Goal: Navigation & Orientation: Find specific page/section

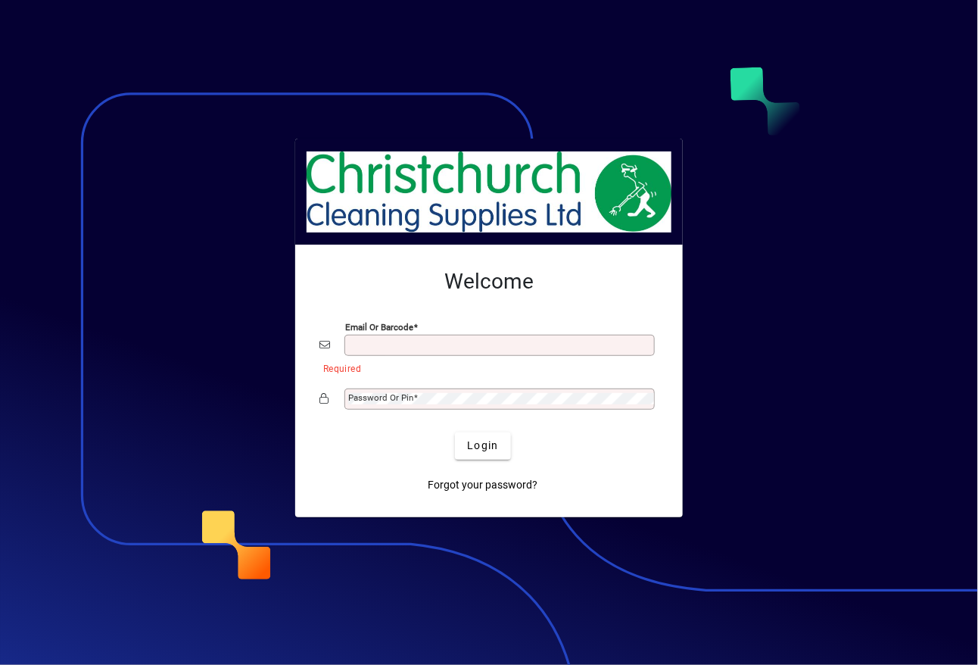
type input "**********"
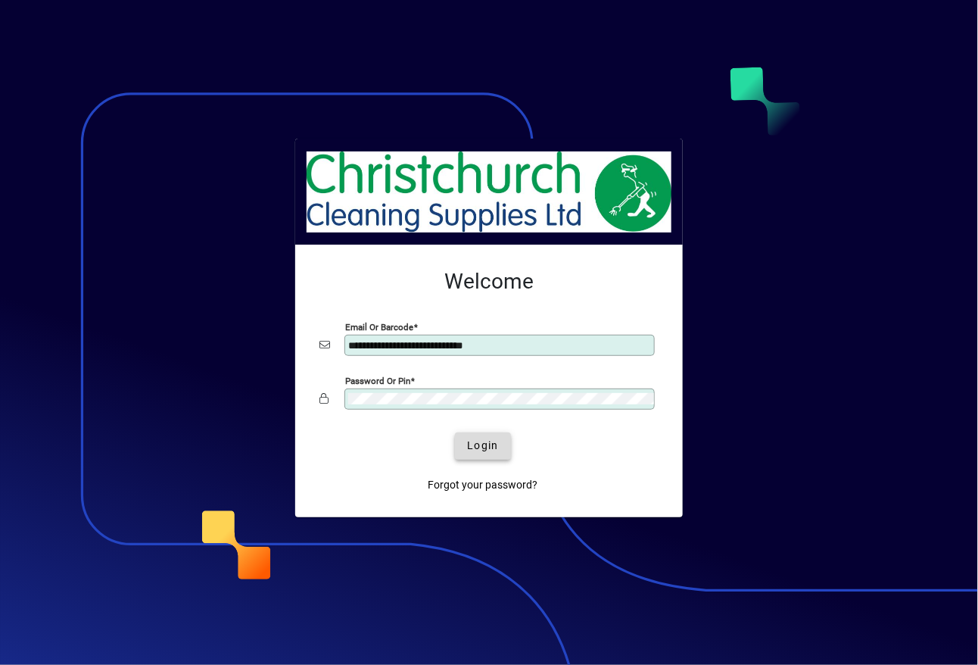
click at [481, 445] on span "Login" at bounding box center [482, 445] width 31 height 16
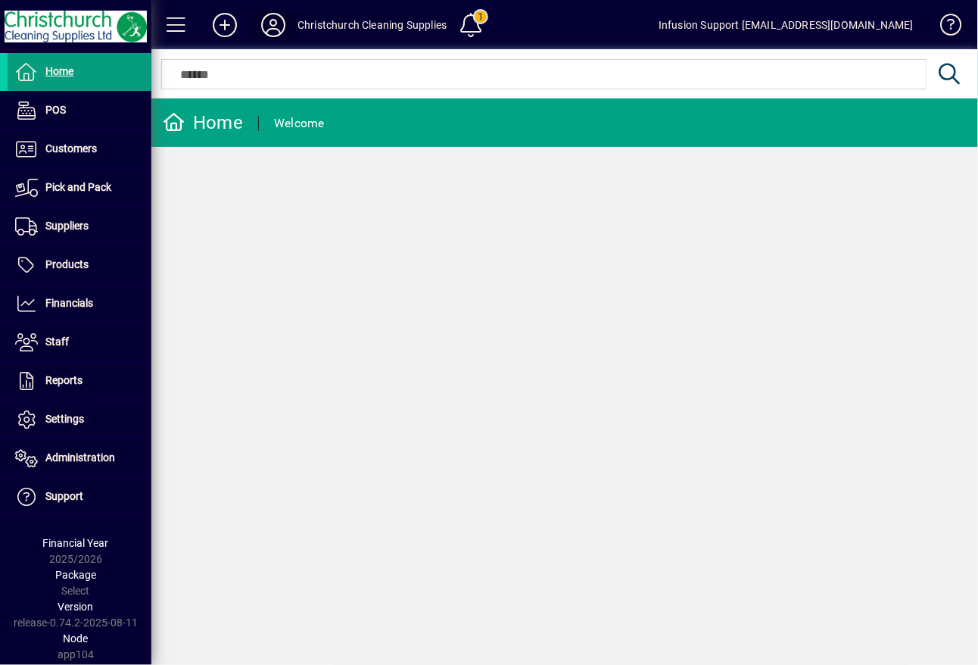
click at [266, 23] on icon at bounding box center [273, 25] width 30 height 24
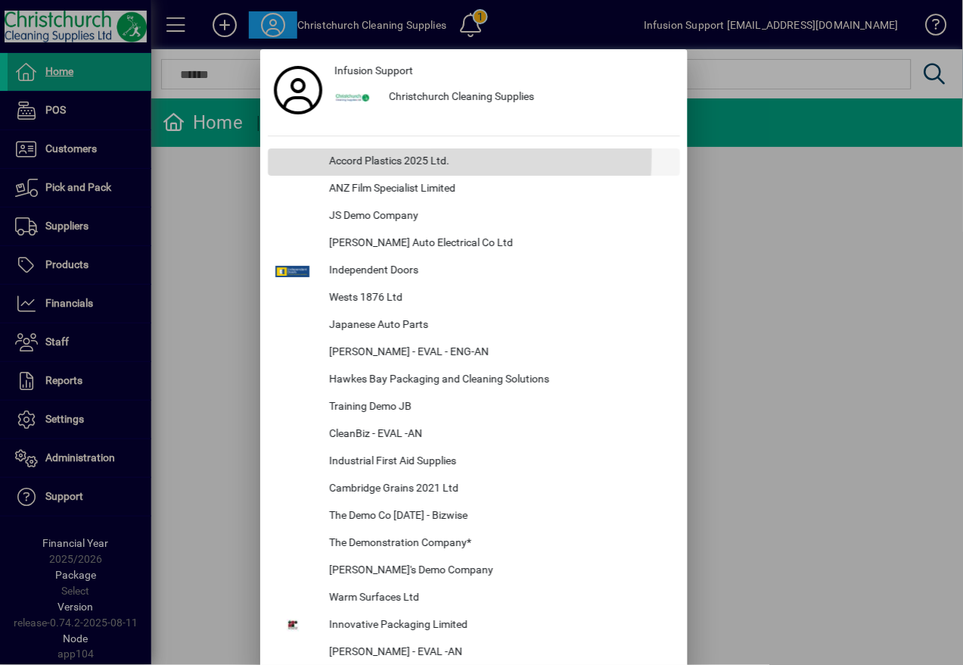
click at [350, 153] on div "Accord Plastics 2025 Ltd." at bounding box center [498, 161] width 363 height 27
